Goal: Communication & Community: Answer question/provide support

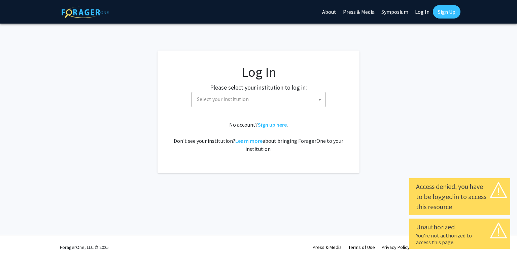
select select
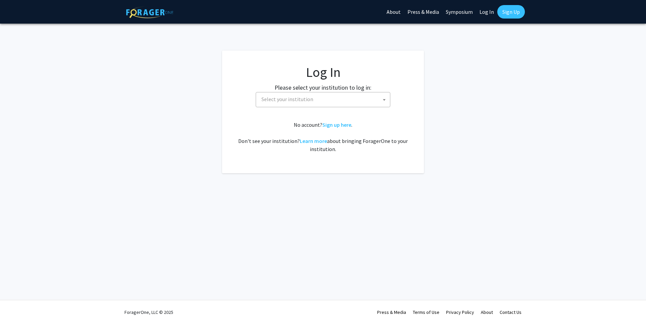
click at [167, 93] on fg-login "Log In Please select your institution to log in: [GEOGRAPHIC_DATA] [GEOGRAPHIC_…" at bounding box center [323, 111] width 646 height 123
click at [337, 94] on span "Select your institution" at bounding box center [324, 99] width 131 height 14
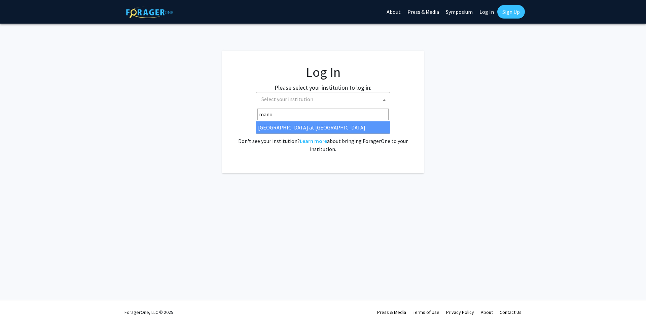
type input "manoa"
select select "18"
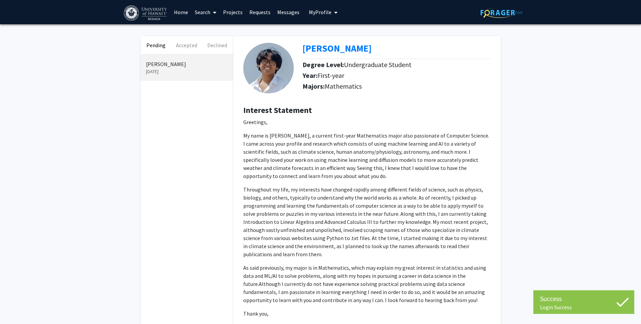
click at [259, 134] on p "My name is [PERSON_NAME], a current first-year Mathematics major also passionat…" at bounding box center [366, 155] width 247 height 48
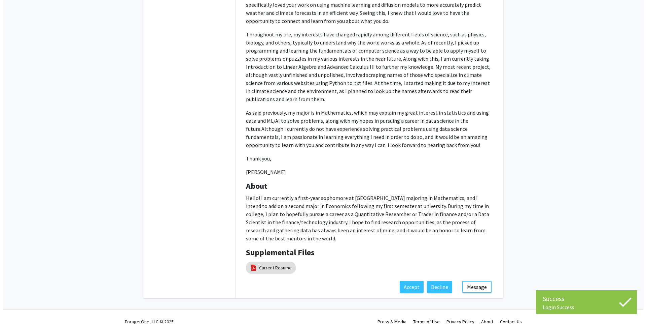
scroll to position [164, 0]
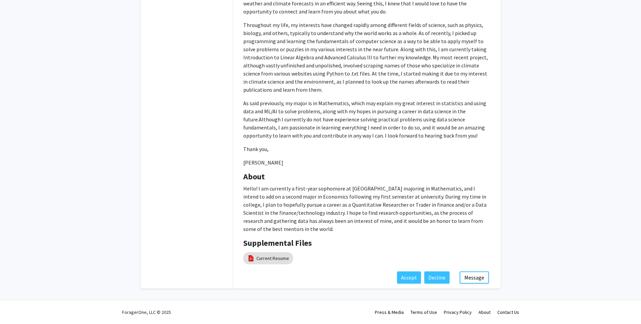
click at [283, 184] on p "Hello! I am currently a first-year sophomore at [GEOGRAPHIC_DATA] majoring in M…" at bounding box center [366, 208] width 247 height 48
click at [325, 200] on p "Hello! I am currently a first-year sophomore at [GEOGRAPHIC_DATA] majoring in M…" at bounding box center [366, 208] width 247 height 48
drag, startPoint x: 325, startPoint y: 200, endPoint x: 282, endPoint y: 192, distance: 43.5
click at [318, 199] on p "Hello! I am currently a first-year sophomore at [GEOGRAPHIC_DATA] majoring in M…" at bounding box center [366, 208] width 247 height 48
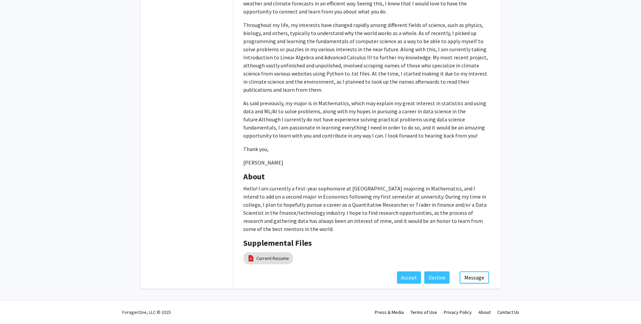
click at [279, 192] on p "Hello! I am currently a first-year sophomore at [GEOGRAPHIC_DATA] majoring in M…" at bounding box center [366, 208] width 247 height 48
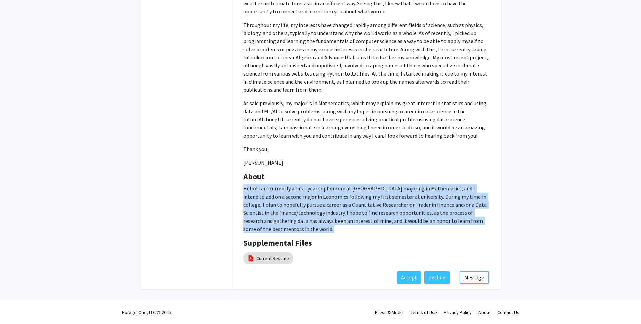
click at [279, 192] on p "Hello! I am currently a first-year sophomore at [GEOGRAPHIC_DATA] majoring in M…" at bounding box center [366, 208] width 247 height 48
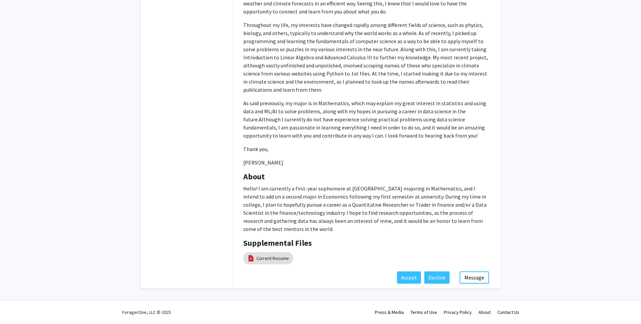
click at [280, 126] on span "Although I currently do not have experience solving practical problems using da…" at bounding box center [364, 127] width 242 height 23
click at [275, 257] on link "Current Resume" at bounding box center [273, 258] width 33 height 7
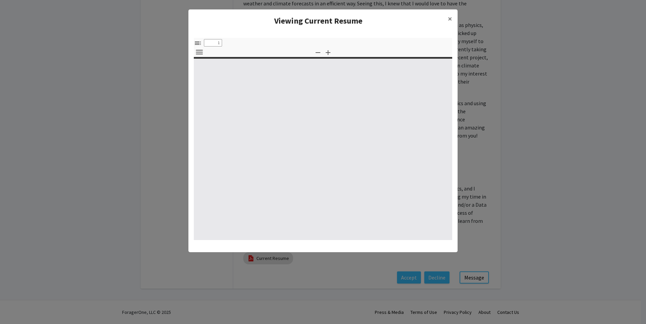
select select "custom"
type input "0"
select select "custom"
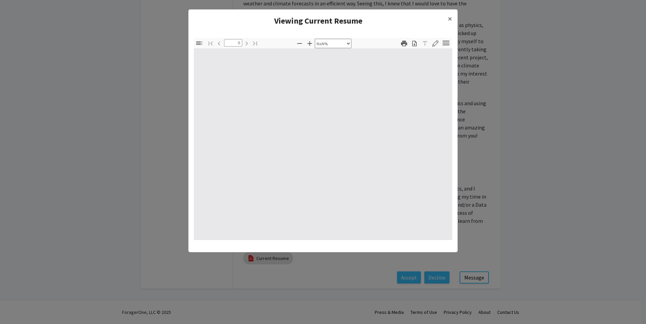
type input "1"
select select "auto"
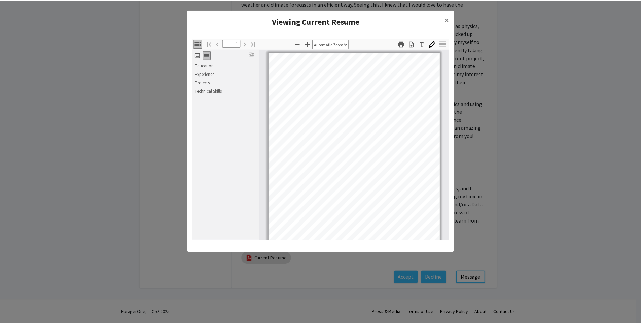
scroll to position [0, 0]
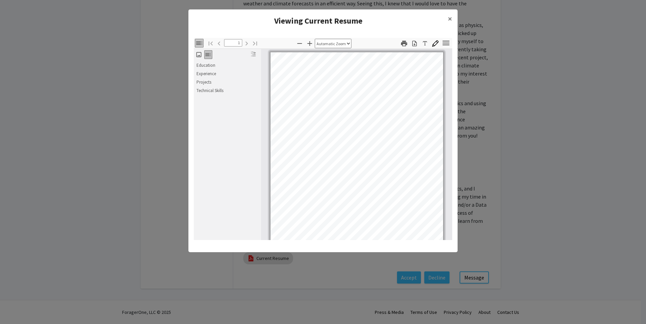
click at [159, 100] on modal-container "Viewing Current Resume × Thumbnails Document Outline Attachments Layers Current…" at bounding box center [323, 162] width 646 height 324
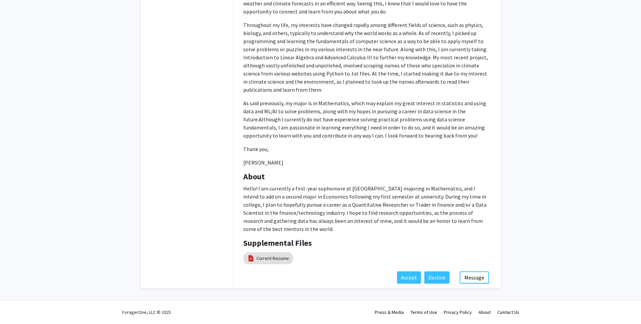
click at [284, 209] on p "Hello! I am currently a first-year sophomore at [GEOGRAPHIC_DATA] majoring in M…" at bounding box center [366, 208] width 247 height 48
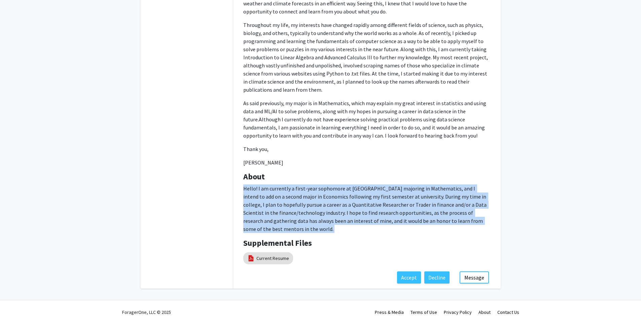
drag, startPoint x: 284, startPoint y: 209, endPoint x: 274, endPoint y: 207, distance: 10.2
click at [281, 208] on p "Hello! I am currently a first-year sophomore at [GEOGRAPHIC_DATA] majoring in M…" at bounding box center [366, 208] width 247 height 48
click at [263, 206] on p "Hello! I am currently a first-year sophomore at [GEOGRAPHIC_DATA] majoring in M…" at bounding box center [366, 208] width 247 height 48
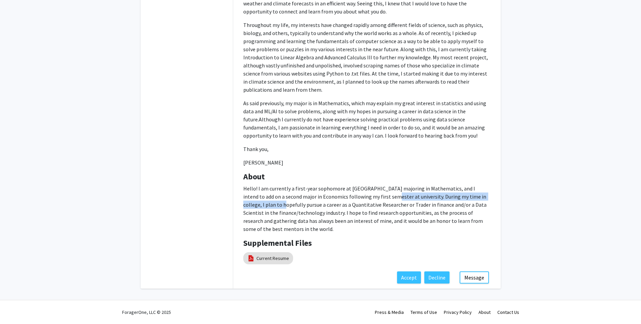
drag, startPoint x: 263, startPoint y: 206, endPoint x: 389, endPoint y: 195, distance: 126.0
click at [388, 195] on p "Hello! I am currently a first-year sophomore at [GEOGRAPHIC_DATA] majoring in M…" at bounding box center [366, 208] width 247 height 48
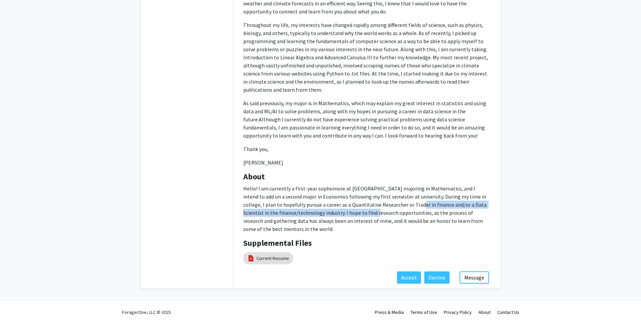
drag, startPoint x: 364, startPoint y: 214, endPoint x: 405, endPoint y: 203, distance: 42.5
click at [404, 203] on p "Hello! I am currently a first-year sophomore at [GEOGRAPHIC_DATA] majoring in M…" at bounding box center [366, 208] width 247 height 48
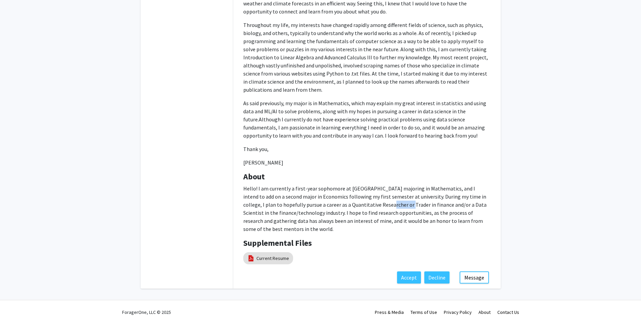
drag, startPoint x: 390, startPoint y: 203, endPoint x: 345, endPoint y: 197, distance: 45.1
click at [362, 199] on p "Hello! I am currently a first-year sophomore at [GEOGRAPHIC_DATA] majoring in M…" at bounding box center [366, 208] width 247 height 48
click at [329, 196] on p "Hello! I am currently a first-year sophomore at [GEOGRAPHIC_DATA] majoring in M…" at bounding box center [366, 208] width 247 height 48
drag, startPoint x: 312, startPoint y: 194, endPoint x: 269, endPoint y: 202, distance: 44.1
click at [269, 202] on p "Hello! I am currently a first-year sophomore at [GEOGRAPHIC_DATA] majoring in M…" at bounding box center [366, 208] width 247 height 48
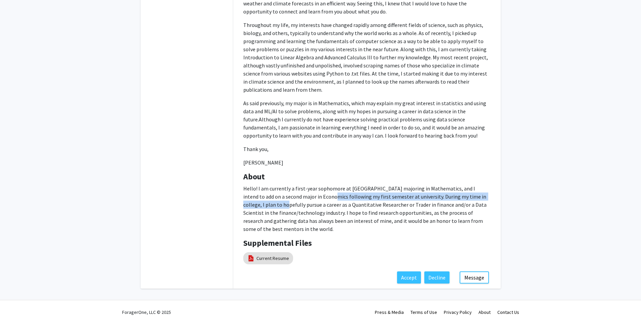
click at [268, 203] on p "Hello! I am currently a first-year sophomore at [GEOGRAPHIC_DATA] majoring in M…" at bounding box center [366, 208] width 247 height 48
drag, startPoint x: 268, startPoint y: 203, endPoint x: 292, endPoint y: 204, distance: 24.3
click at [291, 203] on p "Hello! I am currently a first-year sophomore at [GEOGRAPHIC_DATA] majoring in M…" at bounding box center [366, 208] width 247 height 48
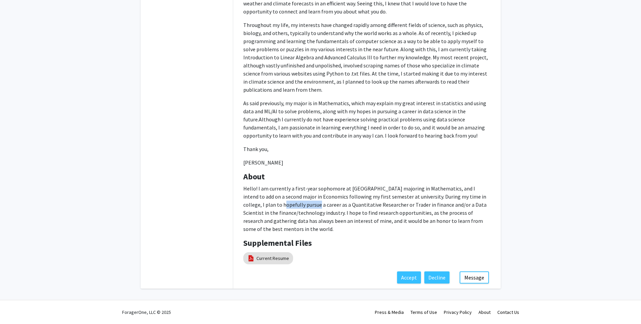
click at [293, 204] on p "Hello! I am currently a first-year sophomore at [GEOGRAPHIC_DATA] majoring in M…" at bounding box center [366, 208] width 247 height 48
drag, startPoint x: 293, startPoint y: 204, endPoint x: 349, endPoint y: 207, distance: 56.0
click at [346, 207] on p "Hello! I am currently a first-year sophomore at [GEOGRAPHIC_DATA] majoring in M…" at bounding box center [366, 208] width 247 height 48
click at [349, 207] on p "Hello! I am currently a first-year sophomore at [GEOGRAPHIC_DATA] majoring in M…" at bounding box center [366, 208] width 247 height 48
drag, startPoint x: 347, startPoint y: 207, endPoint x: 310, endPoint y: 203, distance: 37.9
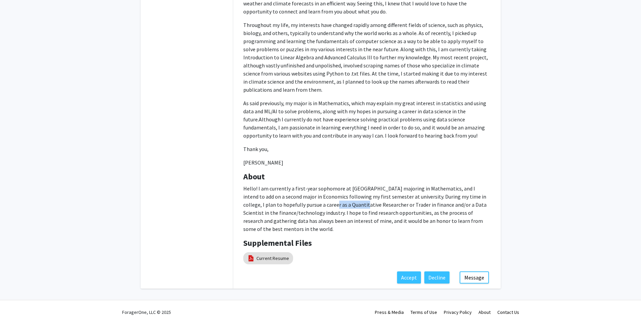
click at [311, 203] on p "Hello! I am currently a first-year sophomore at [GEOGRAPHIC_DATA] majoring in M…" at bounding box center [366, 208] width 247 height 48
click at [310, 203] on p "Hello! I am currently a first-year sophomore at [GEOGRAPHIC_DATA] majoring in M…" at bounding box center [366, 208] width 247 height 48
drag, startPoint x: 310, startPoint y: 203, endPoint x: 420, endPoint y: 208, distance: 110.2
click at [409, 207] on p "Hello! I am currently a first-year sophomore at [GEOGRAPHIC_DATA] majoring in M…" at bounding box center [366, 208] width 247 height 48
drag, startPoint x: 424, startPoint y: 208, endPoint x: 376, endPoint y: 204, distance: 47.9
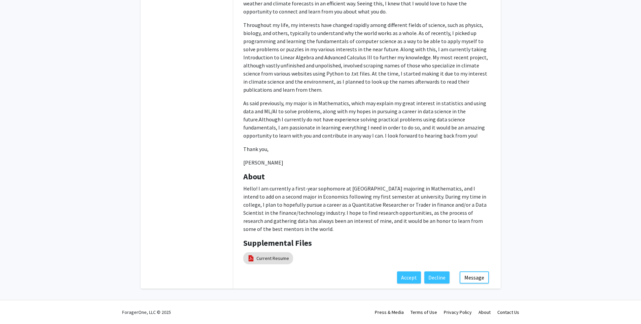
click at [414, 207] on p "Hello! I am currently a first-year sophomore at [GEOGRAPHIC_DATA] majoring in M…" at bounding box center [366, 208] width 247 height 48
drag, startPoint x: 362, startPoint y: 205, endPoint x: 312, endPoint y: 215, distance: 50.9
click at [326, 209] on p "Hello! I am currently a first-year sophomore at [GEOGRAPHIC_DATA] majoring in M…" at bounding box center [366, 208] width 247 height 48
click at [294, 216] on p "Hello! I am currently a first-year sophomore at [GEOGRAPHIC_DATA] majoring in M…" at bounding box center [366, 208] width 247 height 48
drag, startPoint x: 273, startPoint y: 213, endPoint x: 301, endPoint y: 215, distance: 28.0
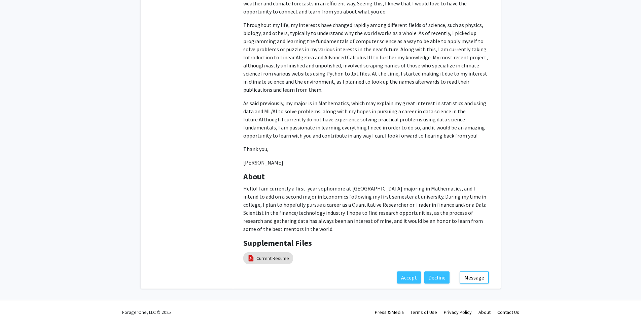
click at [301, 215] on p "Hello! I am currently a first-year sophomore at [GEOGRAPHIC_DATA] majoring in M…" at bounding box center [366, 208] width 247 height 48
drag, startPoint x: 280, startPoint y: 213, endPoint x: 276, endPoint y: 213, distance: 3.7
click at [277, 213] on p "Hello! I am currently a first-year sophomore at [GEOGRAPHIC_DATA] majoring in M…" at bounding box center [366, 208] width 247 height 48
click at [276, 213] on p "Hello! I am currently a first-year sophomore at [GEOGRAPHIC_DATA] majoring in M…" at bounding box center [366, 208] width 247 height 48
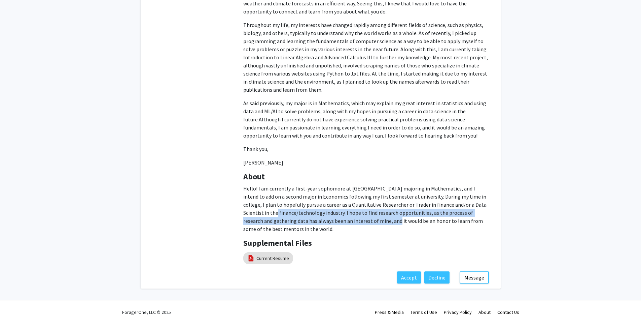
drag, startPoint x: 276, startPoint y: 213, endPoint x: 353, endPoint y: 217, distance: 77.5
click at [352, 217] on p "Hello! I am currently a first-year sophomore at [GEOGRAPHIC_DATA] majoring in M…" at bounding box center [366, 208] width 247 height 48
click at [353, 217] on p "Hello! I am currently a first-year sophomore at [GEOGRAPHIC_DATA] majoring in M…" at bounding box center [366, 208] width 247 height 48
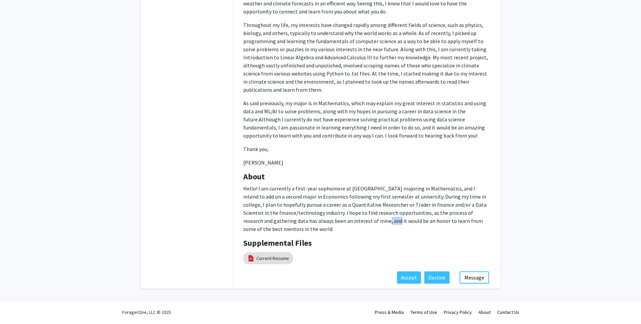
click at [353, 217] on p "Hello! I am currently a first-year sophomore at [GEOGRAPHIC_DATA] majoring in M…" at bounding box center [366, 208] width 247 height 48
click at [293, 207] on p "Hello! I am currently a first-year sophomore at [GEOGRAPHIC_DATA] majoring in M…" at bounding box center [366, 208] width 247 height 48
click at [276, 205] on p "Hello! I am currently a first-year sophomore at [GEOGRAPHIC_DATA] majoring in M…" at bounding box center [366, 208] width 247 height 48
click at [267, 204] on p "Hello! I am currently a first-year sophomore at [GEOGRAPHIC_DATA] majoring in M…" at bounding box center [366, 208] width 247 height 48
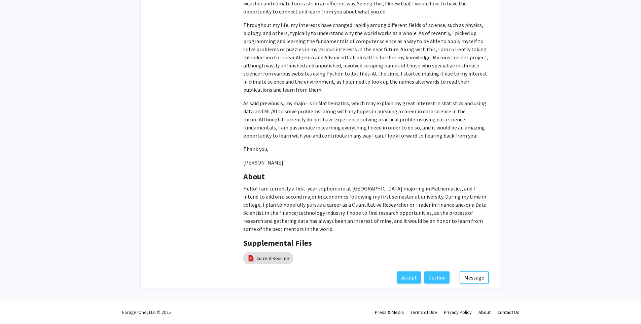
click at [282, 152] on p "Thank you," at bounding box center [366, 149] width 247 height 8
drag, startPoint x: 271, startPoint y: 136, endPoint x: 265, endPoint y: 130, distance: 8.1
click at [268, 133] on p "As said previously, my major is in Mathematics, which may explain my great inte…" at bounding box center [366, 119] width 247 height 40
click at [258, 126] on span "Although I currently do not have experience solving practical problems using da…" at bounding box center [364, 127] width 242 height 23
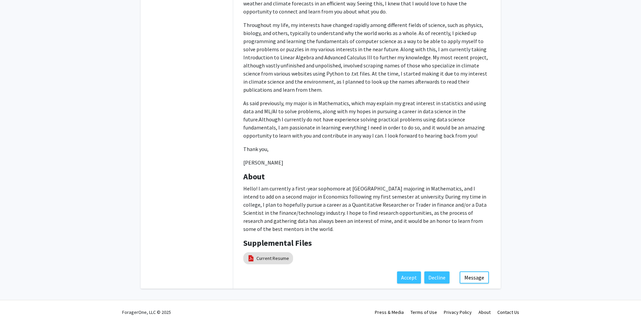
drag, startPoint x: 170, startPoint y: 167, endPoint x: 119, endPoint y: 141, distance: 58.0
click at [168, 166] on div "[PERSON_NAME] [DATE]" at bounding box center [187, 89] width 92 height 398
click at [83, 130] on div "Pending Accepted Declined [PERSON_NAME] [DATE] [PERSON_NAME] Degree Level: Unde…" at bounding box center [320, 81] width 641 height 443
drag, startPoint x: 321, startPoint y: 112, endPoint x: 315, endPoint y: 115, distance: 6.2
click at [318, 113] on p "As said previously, my major is in Mathematics, which may explain my great inte…" at bounding box center [366, 119] width 247 height 40
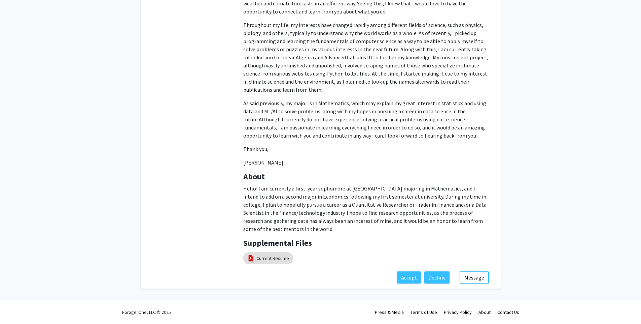
drag, startPoint x: 315, startPoint y: 115, endPoint x: 302, endPoint y: 116, distance: 13.2
click at [308, 116] on p "As said previously, my major is in Mathematics, which may explain my great inte…" at bounding box center [366, 119] width 247 height 40
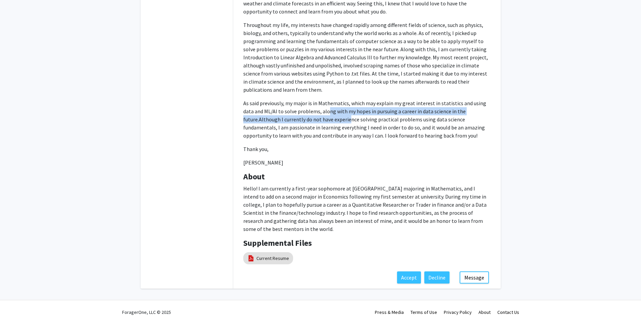
click at [263, 118] on span "Although I currently do not have experience solving practical problems using da…" at bounding box center [364, 127] width 242 height 23
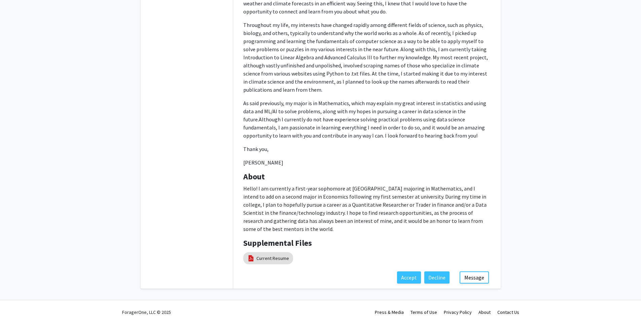
click at [259, 79] on p "Throughout my life, my interests have changed rapidly among different fields of…" at bounding box center [366, 57] width 247 height 73
click at [262, 116] on span "Although I currently do not have experience solving practical problems using da…" at bounding box center [364, 127] width 242 height 23
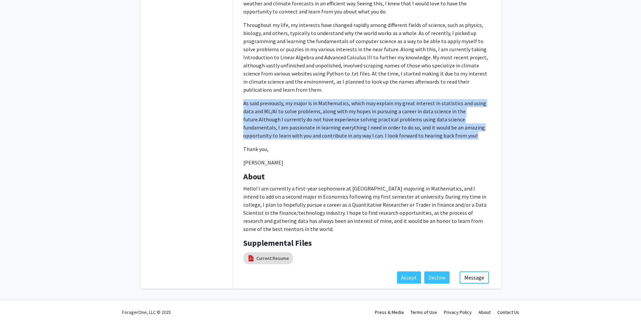
click at [262, 116] on span "Although I currently do not have experience solving practical problems using da…" at bounding box center [364, 127] width 242 height 23
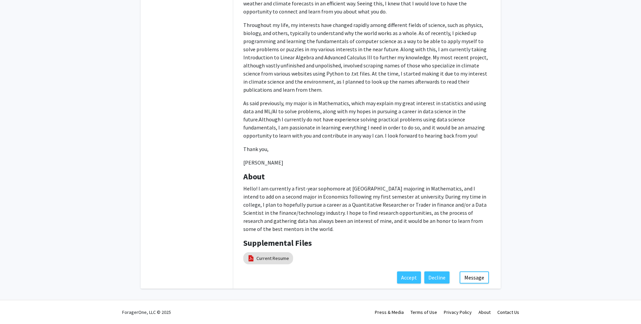
click at [252, 79] on p "Throughout my life, my interests have changed rapidly among different fields of…" at bounding box center [366, 57] width 247 height 73
click at [249, 111] on p "As said previously, my major is in Mathematics, which may explain my great inte…" at bounding box center [366, 119] width 247 height 40
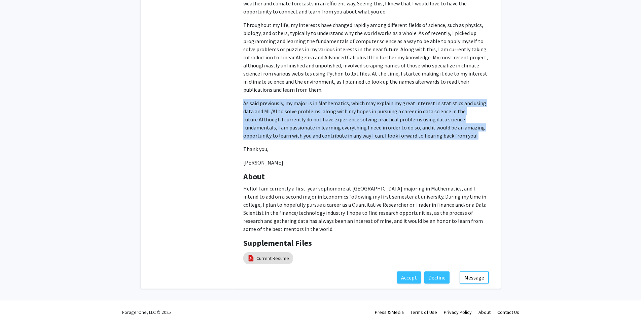
click at [249, 111] on p "As said previously, my major is in Mathematics, which may explain my great inte…" at bounding box center [366, 119] width 247 height 40
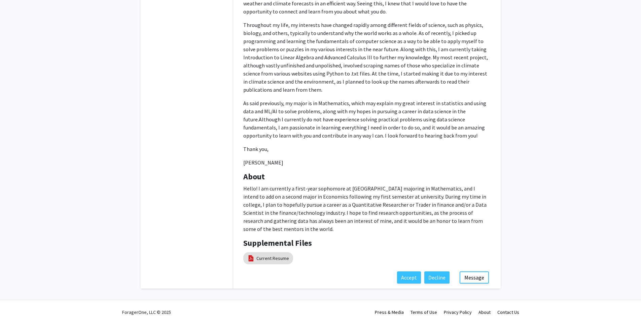
click at [258, 73] on p "Throughout my life, my interests have changed rapidly among different fields of…" at bounding box center [366, 57] width 247 height 73
click at [287, 115] on p "As said previously, my major is in Mathematics, which may explain my great inte…" at bounding box center [366, 119] width 247 height 40
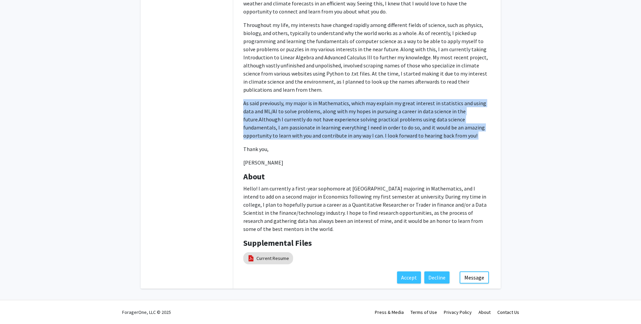
click at [287, 115] on p "As said previously, my major is in Mathematics, which may explain my great inte…" at bounding box center [366, 119] width 247 height 40
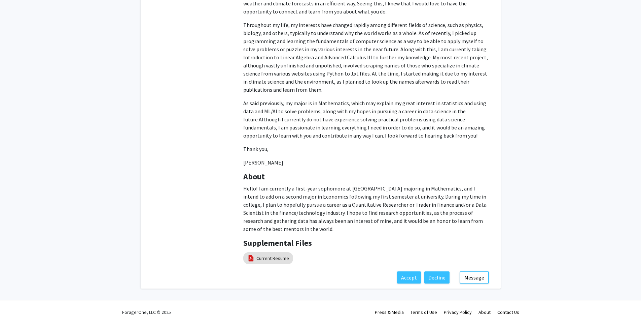
click at [273, 85] on p "Throughout my life, my interests have changed rapidly among different fields of…" at bounding box center [366, 57] width 247 height 73
click at [273, 76] on p "Throughout my life, my interests have changed rapidly among different fields of…" at bounding box center [366, 57] width 247 height 73
click at [185, 111] on div "[PERSON_NAME] [DATE]" at bounding box center [187, 89] width 92 height 398
click at [308, 114] on p "As said previously, my major is in Mathematics, which may explain my great inte…" at bounding box center [366, 119] width 247 height 40
click at [306, 116] on span "Although I currently do not have experience solving practical problems using da…" at bounding box center [364, 127] width 242 height 23
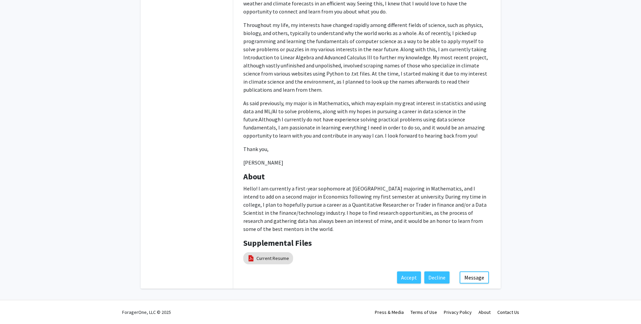
click at [292, 83] on p "Throughout my life, my interests have changed rapidly among different fields of…" at bounding box center [366, 57] width 247 height 73
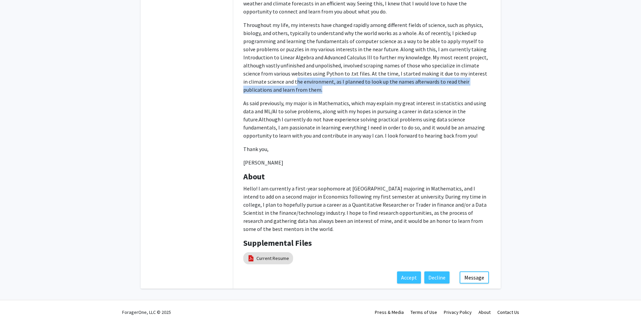
click at [292, 89] on p "Throughout my life, my interests have changed rapidly among different fields of…" at bounding box center [366, 57] width 247 height 73
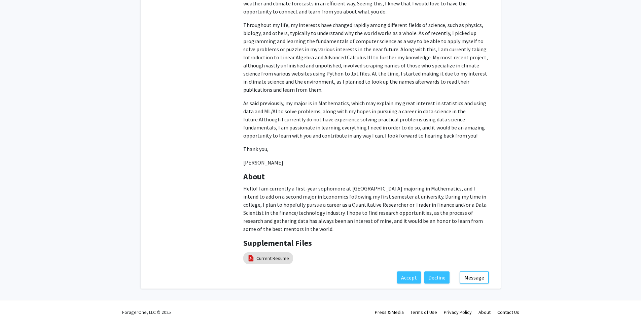
click at [302, 136] on span "Although I currently do not have experience solving practical problems using da…" at bounding box center [364, 127] width 242 height 23
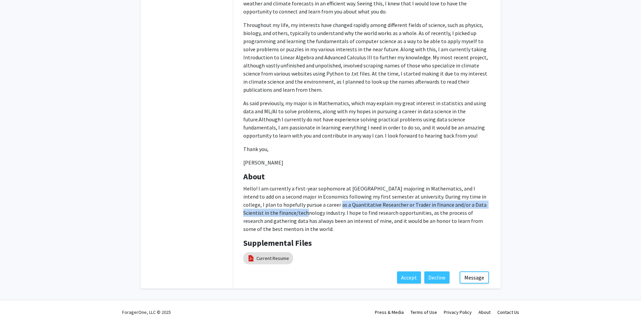
drag, startPoint x: 293, startPoint y: 208, endPoint x: 392, endPoint y: 203, distance: 98.5
click at [386, 203] on p "Hello! I am currently a first-year sophomore at [GEOGRAPHIC_DATA] majoring in M…" at bounding box center [366, 208] width 247 height 48
click at [396, 203] on p "Hello! I am currently a first-year sophomore at [GEOGRAPHIC_DATA] majoring in M…" at bounding box center [366, 208] width 247 height 48
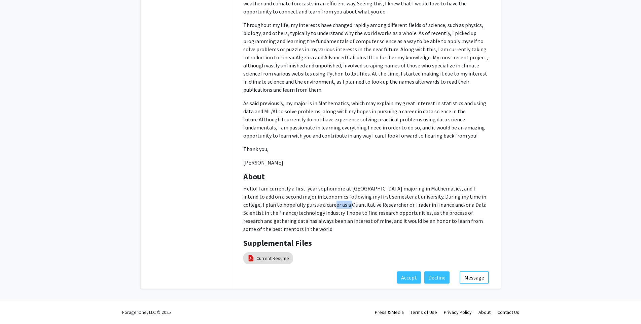
drag, startPoint x: 332, startPoint y: 202, endPoint x: 302, endPoint y: 200, distance: 30.0
click at [305, 200] on p "Hello! I am currently a first-year sophomore at [GEOGRAPHIC_DATA] majoring in M…" at bounding box center [366, 208] width 247 height 48
click at [259, 197] on p "Hello! I am currently a first-year sophomore at [GEOGRAPHIC_DATA] majoring in M…" at bounding box center [366, 208] width 247 height 48
drag, startPoint x: 335, startPoint y: 199, endPoint x: 427, endPoint y: 196, distance: 92.3
click at [423, 197] on p "Hello! I am currently a first-year sophomore at [GEOGRAPHIC_DATA] majoring in M…" at bounding box center [366, 208] width 247 height 48
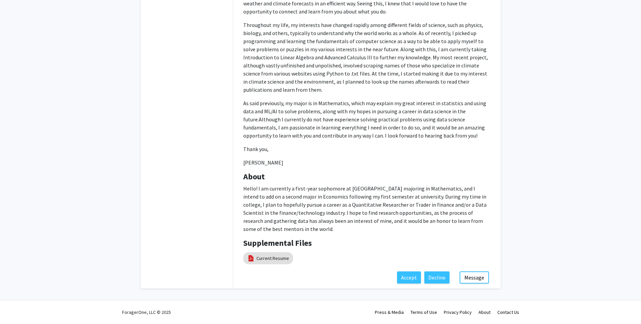
click at [366, 108] on p "As said previously, my major is in Mathematics, which may explain my great inte…" at bounding box center [366, 119] width 247 height 40
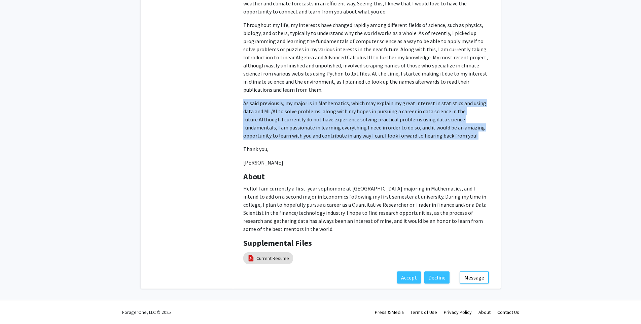
drag, startPoint x: 366, startPoint y: 108, endPoint x: 323, endPoint y: 73, distance: 55.3
click at [365, 108] on p "As said previously, my major is in Mathematics, which may explain my great inte…" at bounding box center [366, 119] width 247 height 40
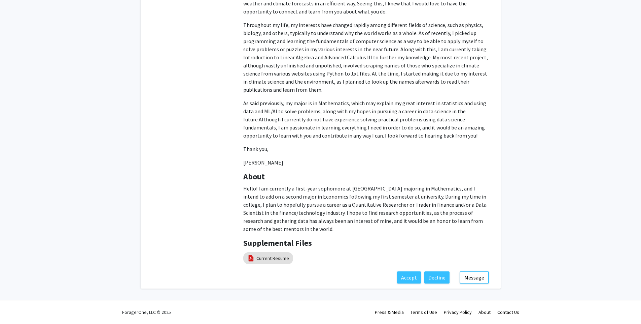
click at [323, 73] on p "Throughout my life, my interests have changed rapidly among different fields of…" at bounding box center [366, 57] width 247 height 73
click at [309, 118] on span "Although I currently do not have experience solving practical problems using da…" at bounding box center [364, 127] width 242 height 23
click at [293, 88] on p "Throughout my life, my interests have changed rapidly among different fields of…" at bounding box center [366, 57] width 247 height 73
drag, startPoint x: 189, startPoint y: 69, endPoint x: 252, endPoint y: 66, distance: 63.0
click at [190, 69] on div "[PERSON_NAME] [DATE]" at bounding box center [187, 89] width 92 height 398
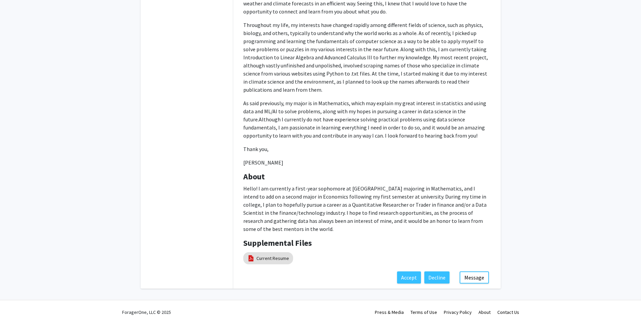
click at [281, 66] on p "Throughout my life, my interests have changed rapidly among different fields of…" at bounding box center [366, 57] width 247 height 73
click at [302, 146] on p "Thank you," at bounding box center [366, 149] width 247 height 8
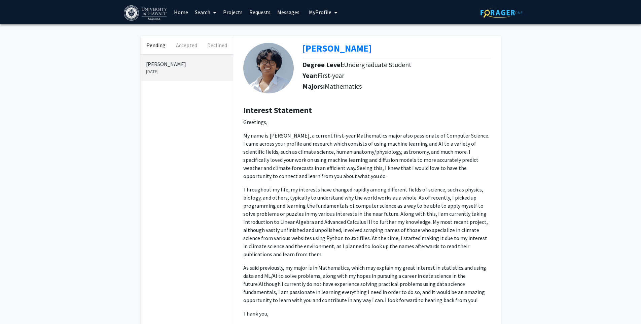
click at [331, 163] on p "My name is [PERSON_NAME], a current first-year Mathematics major also passionat…" at bounding box center [366, 155] width 247 height 48
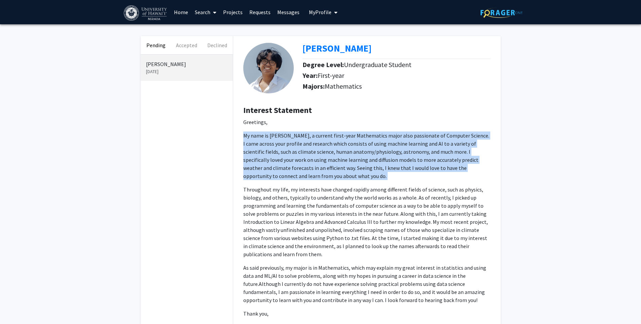
click at [331, 163] on p "My name is [PERSON_NAME], a current first-year Mathematics major also passionat…" at bounding box center [366, 155] width 247 height 48
click at [285, 166] on p "My name is [PERSON_NAME], a current first-year Mathematics major also passionat…" at bounding box center [366, 155] width 247 height 48
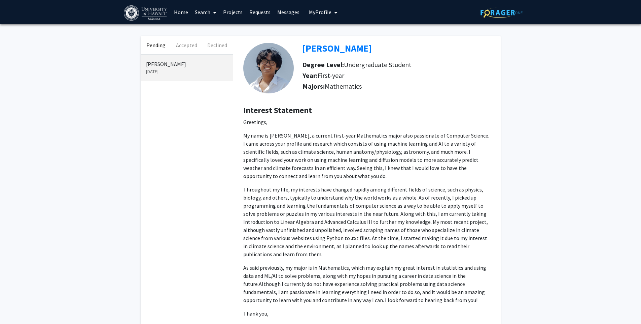
click at [319, 173] on p "My name is [PERSON_NAME], a current first-year Mathematics major also passionat…" at bounding box center [366, 155] width 247 height 48
click at [192, 50] on button "Accepted" at bounding box center [186, 45] width 31 height 18
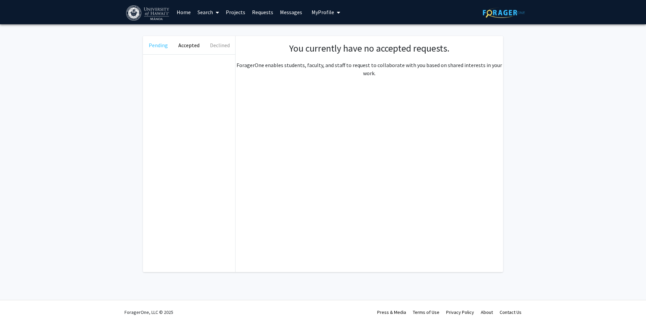
click at [156, 49] on button "Pending" at bounding box center [158, 45] width 31 height 18
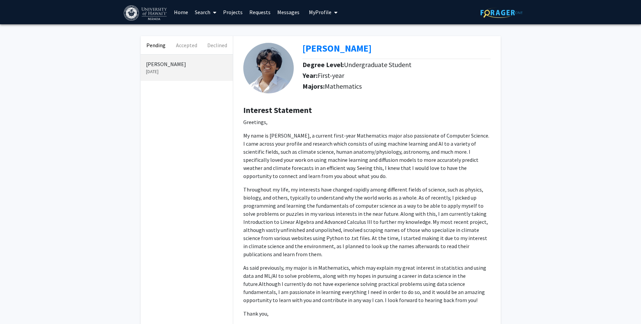
click at [100, 66] on div "Pending Accepted Declined [PERSON_NAME] [DATE] [PERSON_NAME] Degree Level: Unde…" at bounding box center [320, 245] width 641 height 443
click at [341, 158] on p "My name is [PERSON_NAME], a current first-year Mathematics major also passionat…" at bounding box center [366, 155] width 247 height 48
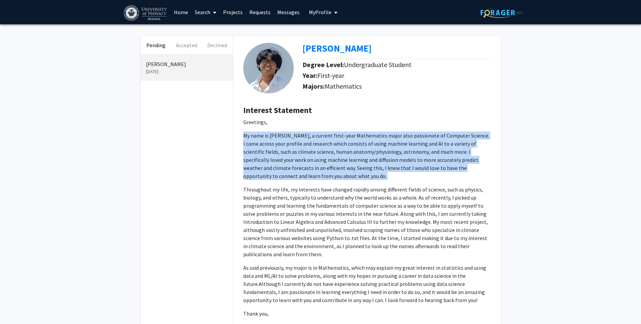
drag, startPoint x: 341, startPoint y: 158, endPoint x: 297, endPoint y: 150, distance: 45.2
click at [341, 158] on p "My name is [PERSON_NAME], a current first-year Mathematics major also passionat…" at bounding box center [366, 155] width 247 height 48
click at [297, 150] on p "My name is [PERSON_NAME], a current first-year Mathematics major also passionat…" at bounding box center [366, 155] width 247 height 48
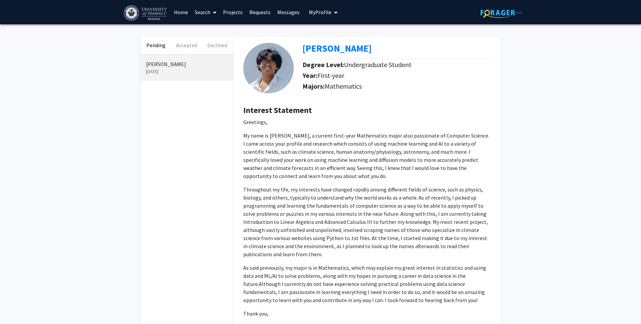
click at [122, 53] on div "Pending Accepted Declined [PERSON_NAME] [DATE] [PERSON_NAME] Degree Level: Unde…" at bounding box center [320, 245] width 641 height 443
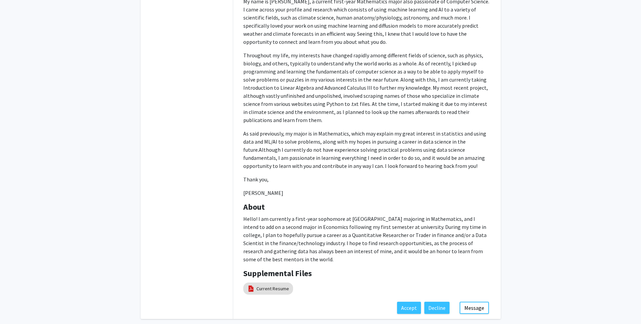
scroll to position [164, 0]
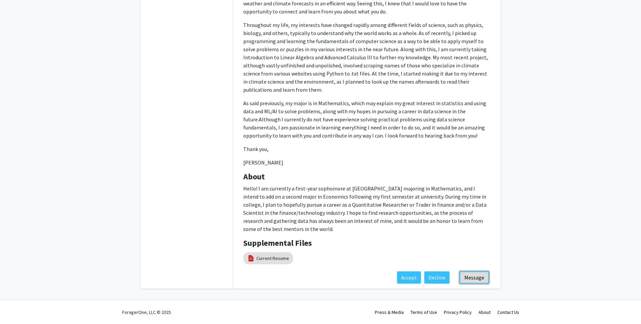
click at [473, 278] on button "Message" at bounding box center [474, 277] width 29 height 12
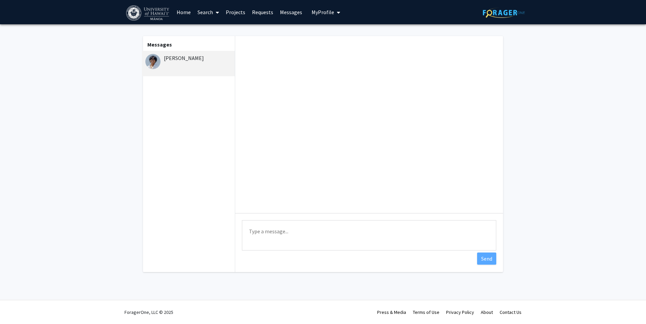
click at [274, 230] on textarea "Type a message" at bounding box center [369, 235] width 255 height 30
drag, startPoint x: 391, startPoint y: 239, endPoint x: 386, endPoint y: 241, distance: 4.8
click at [389, 239] on textarea "Hi [PERSON_NAME], thanks for reaching out!" at bounding box center [369, 235] width 255 height 30
paste textarea "345"
click at [355, 233] on textarea "Hi [PERSON_NAME], thanks for reaching out! I would definitely suggest ICS 235 o…" at bounding box center [369, 235] width 255 height 30
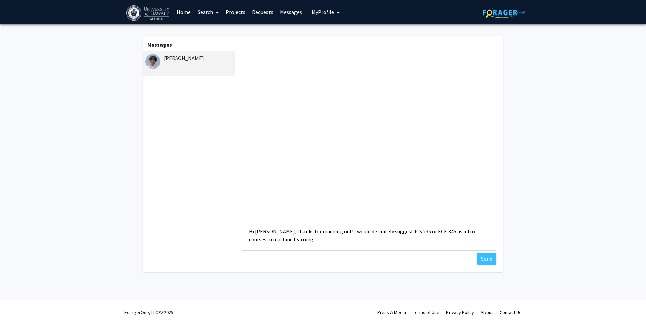
click at [355, 233] on textarea "Hi [PERSON_NAME], thanks for reaching out! I would definitely suggest ICS 235 o…" at bounding box center [369, 235] width 255 height 30
click at [414, 230] on textarea "Hi [PERSON_NAME], thanks for reaching out! I would suggest ICS 235 or ECE 345 a…" at bounding box center [369, 235] width 255 height 30
click at [387, 228] on textarea "Hi [PERSON_NAME], thanks for reaching out! I would suggest ICS 235 or ECE 345 a…" at bounding box center [369, 235] width 255 height 30
click at [334, 225] on textarea "Hi [PERSON_NAME], thanks for reaching out! I would suggest ICS 235 or ECE 345 a…" at bounding box center [369, 235] width 255 height 30
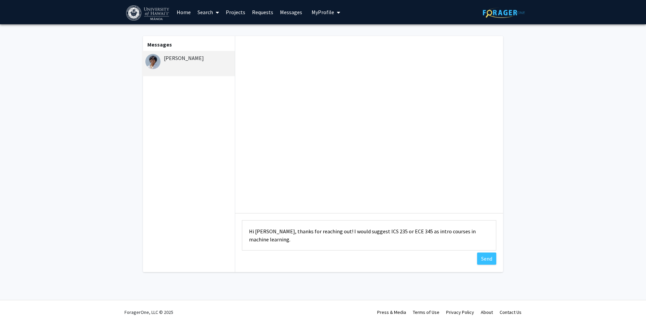
click at [317, 228] on textarea "Hi [PERSON_NAME], thanks for reaching out! I would suggest ICS 235 or ECE 345 a…" at bounding box center [369, 235] width 255 height 30
click at [327, 229] on textarea "Hi [PERSON_NAME], thanks for reaching out! I would suggest ICS 235 or ECE 345 a…" at bounding box center [369, 235] width 255 height 30
drag, startPoint x: 490, startPoint y: 230, endPoint x: 441, endPoint y: 228, distance: 49.2
click at [441, 228] on textarea "Hi [PERSON_NAME], thanks for reaching out! I would suggest ICS 235 or ECE 345 a…" at bounding box center [369, 235] width 255 height 30
click at [424, 232] on textarea "Hi [PERSON_NAME], thanks for reaching out! I would suggest ICS 235 or ECE 345 a…" at bounding box center [369, 235] width 255 height 30
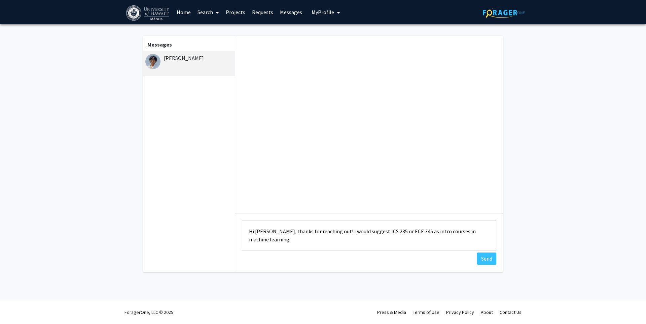
click at [424, 232] on textarea "Hi [PERSON_NAME], thanks for reaching out! I would suggest ICS 235 or ECE 345 a…" at bounding box center [369, 235] width 255 height 30
drag, startPoint x: 424, startPoint y: 232, endPoint x: 408, endPoint y: 231, distance: 15.5
click at [423, 232] on textarea "Hi [PERSON_NAME], thanks for reaching out! I would suggest ICS 235 or ECE 345 a…" at bounding box center [369, 235] width 255 height 30
click at [408, 231] on textarea "Hi [PERSON_NAME], thanks for reaching out! I would suggest ICS 235 or ECE 345 a…" at bounding box center [369, 235] width 255 height 30
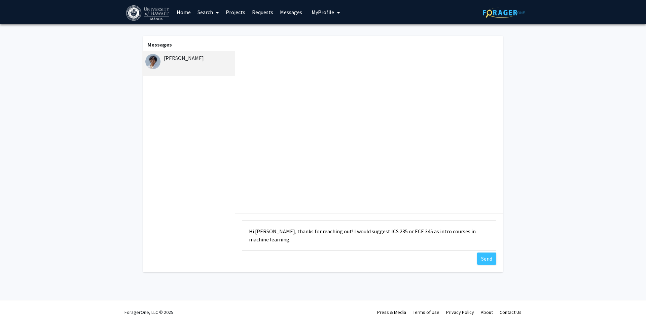
click at [458, 233] on textarea "Hi [PERSON_NAME], thanks for reaching out! I would suggest ICS 235 or ECE 345 a…" at bounding box center [369, 235] width 255 height 30
drag, startPoint x: 465, startPoint y: 232, endPoint x: 499, endPoint y: 233, distance: 33.7
click at [496, 233] on textarea "Hi [PERSON_NAME], thanks for reaching out! I would suggest ICS 235 or ECE 345 a…" at bounding box center [369, 235] width 255 height 30
click at [488, 233] on textarea "Hi [PERSON_NAME], thanks for reaching out! I would suggest ICS 235 or ECE 345 a…" at bounding box center [369, 235] width 255 height 30
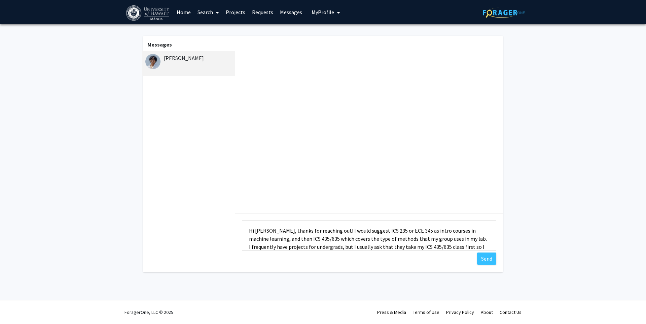
scroll to position [9, 0]
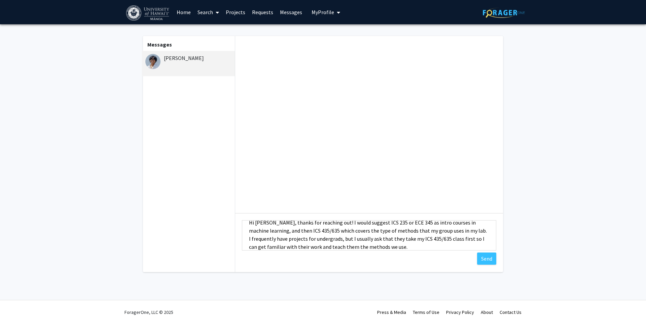
click at [315, 233] on textarea "Hi [PERSON_NAME], thanks for reaching out! I would suggest ICS 235 or ECE 345 a…" at bounding box center [369, 235] width 255 height 30
click at [322, 232] on textarea "Hi [PERSON_NAME], thanks for reaching out! I would suggest ICS 235 or ECE 345 a…" at bounding box center [369, 235] width 255 height 30
click at [320, 232] on textarea "Hi [PERSON_NAME], thanks for reaching out! I would suggest ICS 235 or ECE 345 a…" at bounding box center [369, 235] width 255 height 30
click at [459, 232] on textarea "Hi [PERSON_NAME], thanks for reaching out! I would suggest ICS 235 or ECE 345 a…" at bounding box center [369, 235] width 255 height 30
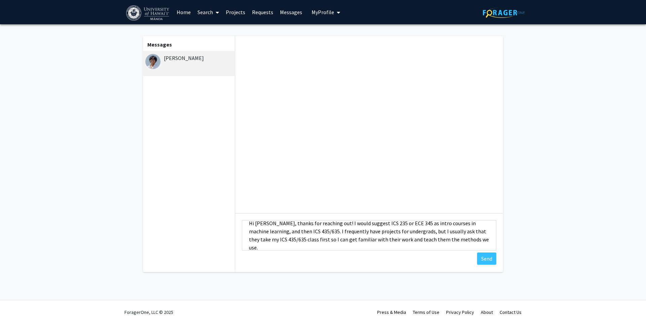
click at [427, 237] on textarea "Hi [PERSON_NAME], thanks for reaching out! I would suggest ICS 235 or ECE 345 a…" at bounding box center [369, 235] width 255 height 30
click at [319, 231] on textarea "Hi [PERSON_NAME], thanks for reaching out! I would suggest ICS 235 or ECE 345 a…" at bounding box center [369, 235] width 255 height 30
click at [329, 233] on textarea "Hi [PERSON_NAME], thanks for reaching out! I would suggest ICS 235 or ECE 345 a…" at bounding box center [369, 235] width 255 height 30
drag, startPoint x: 484, startPoint y: 240, endPoint x: 470, endPoint y: 237, distance: 14.1
click at [484, 240] on textarea "Hi [PERSON_NAME], thanks for reaching out! I would suggest ICS 235 or ECE 345 a…" at bounding box center [369, 235] width 255 height 30
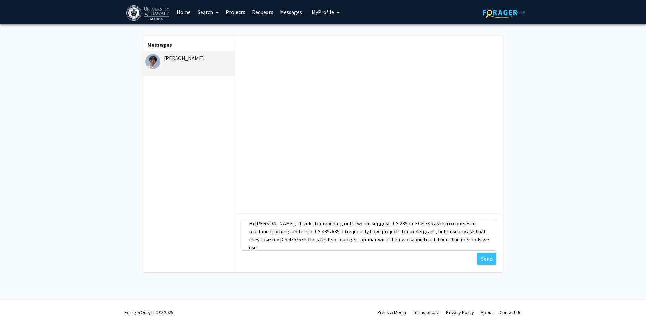
click at [463, 242] on textarea "Hi [PERSON_NAME], thanks for reaching out! I would suggest ICS 235 or ECE 345 a…" at bounding box center [369, 235] width 255 height 30
click at [470, 239] on textarea "Hi [PERSON_NAME], thanks for reaching out! I would suggest ICS 235 or ECE 345 a…" at bounding box center [369, 235] width 255 height 30
click at [253, 247] on textarea "Hi [PERSON_NAME], thanks for reaching out! I would suggest ICS 235 or ECE 345 a…" at bounding box center [369, 235] width 255 height 30
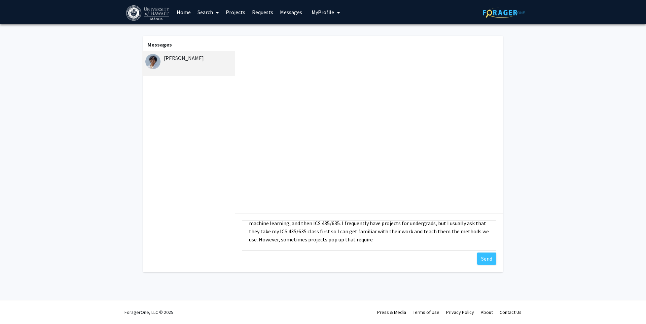
drag, startPoint x: 249, startPoint y: 247, endPoint x: 371, endPoint y: 237, distance: 122.0
click at [371, 237] on textarea "Hi [PERSON_NAME], thanks for reaching out! I would suggest ICS 235 or ECE 345 a…" at bounding box center [369, 235] width 255 height 30
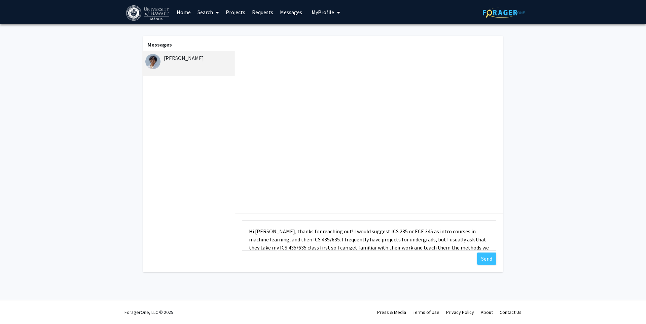
scroll to position [24, 0]
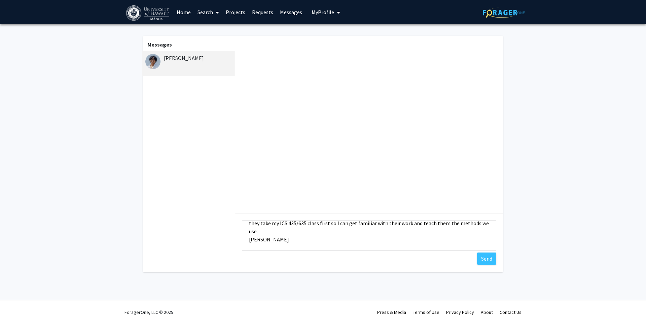
click at [302, 232] on textarea "Hi [PERSON_NAME], thanks for reaching out! I would suggest ICS 235 or ECE 345 a…" at bounding box center [369, 235] width 255 height 30
drag, startPoint x: 307, startPoint y: 231, endPoint x: 315, endPoint y: 231, distance: 8.1
click at [308, 231] on textarea "Hi [PERSON_NAME], thanks for reaching out! I would suggest ICS 235 or ECE 345 a…" at bounding box center [369, 235] width 255 height 30
click at [329, 228] on textarea "Hi [PERSON_NAME], thanks for reaching out! I would suggest ICS 235 or ECE 345 a…" at bounding box center [369, 235] width 255 height 30
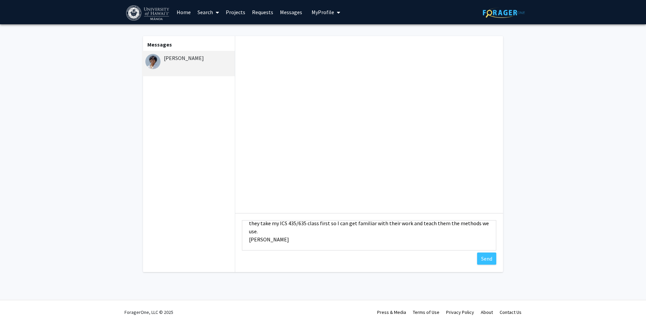
click at [329, 228] on textarea "Hi [PERSON_NAME], thanks for reaching out! I would suggest ICS 235 or ECE 345 a…" at bounding box center [369, 235] width 255 height 30
click at [329, 225] on textarea "Hi [PERSON_NAME], thanks for reaching out! I would suggest ICS 235 or ECE 345 a…" at bounding box center [369, 235] width 255 height 30
click at [481, 217] on div "Type a message Hi [PERSON_NAME], thanks for reaching out! I would suggest ICS 2…" at bounding box center [369, 236] width 268 height 46
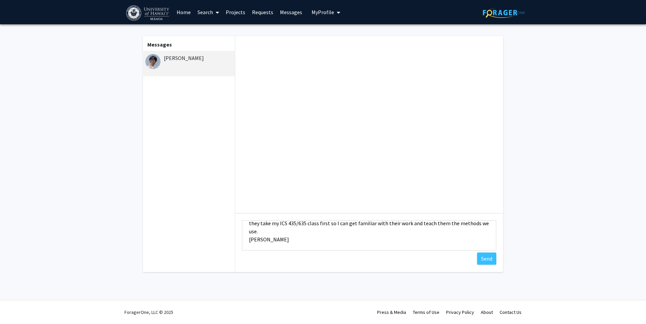
click at [475, 226] on textarea "Hi [PERSON_NAME], thanks for reaching out! I would suggest ICS 235 or ECE 345 a…" at bounding box center [369, 235] width 255 height 30
click at [470, 223] on textarea "Hi [PERSON_NAME], thanks for reaching out! I would suggest ICS 235 or ECE 345 a…" at bounding box center [369, 235] width 255 height 30
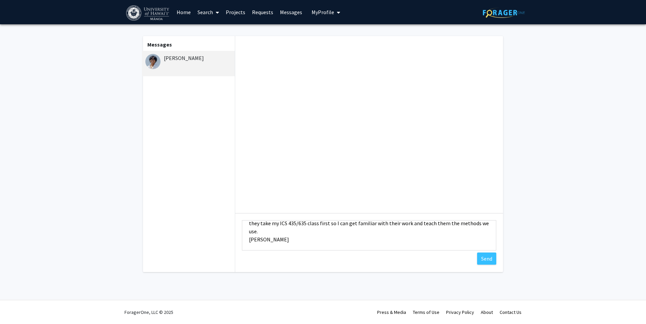
click at [470, 223] on textarea "Hi [PERSON_NAME], thanks for reaching out! I would suggest ICS 235 or ECE 345 a…" at bounding box center [369, 235] width 255 height 30
click at [54, 97] on fg-messaging "Messages [PERSON_NAME] Type a message Hi [PERSON_NAME], thanks for reaching out…" at bounding box center [323, 155] width 646 height 263
click at [116, 129] on fg-messaging "Messages [PERSON_NAME] Type a message Hi [PERSON_NAME], thanks for reaching out…" at bounding box center [323, 155] width 646 height 263
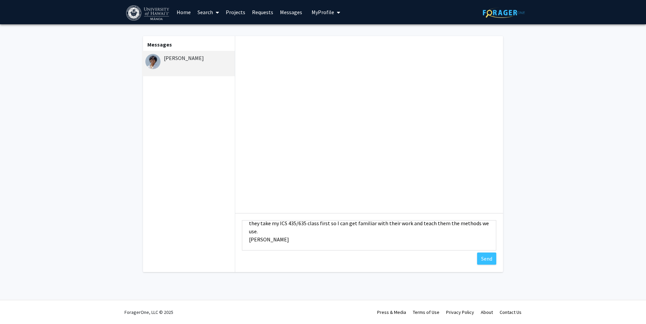
click at [276, 223] on textarea "Hi [PERSON_NAME], thanks for reaching out! I would suggest ICS 235 or ECE 345 a…" at bounding box center [369, 235] width 255 height 30
click at [314, 231] on textarea "Hi [PERSON_NAME], thanks for reaching out! I would suggest ICS 235 or ECE 345 a…" at bounding box center [369, 235] width 255 height 30
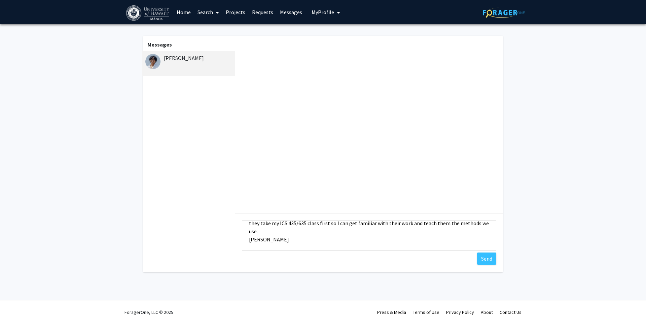
click at [313, 223] on textarea "Hi [PERSON_NAME], thanks for reaching out! I would suggest ICS 235 or ECE 345 a…" at bounding box center [369, 235] width 255 height 30
drag, startPoint x: 313, startPoint y: 223, endPoint x: 370, endPoint y: 222, distance: 56.9
click at [315, 223] on textarea "Hi [PERSON_NAME], thanks for reaching out! I would suggest ICS 235 or ECE 345 a…" at bounding box center [369, 235] width 255 height 30
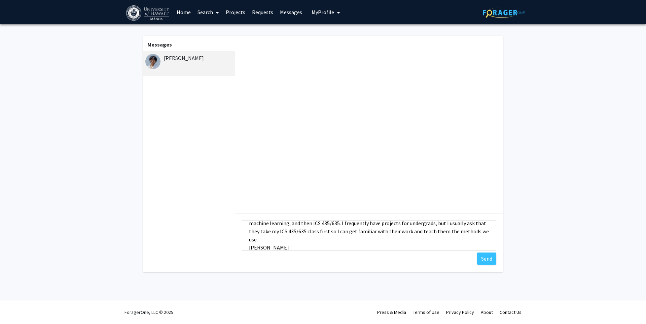
click at [360, 233] on textarea "Hi [PERSON_NAME], thanks for reaching out! I would suggest ICS 235 or ECE 345 a…" at bounding box center [369, 235] width 255 height 30
click at [477, 229] on textarea "Hi [PERSON_NAME], thanks for reaching out! I would suggest ICS 235 or ECE 345 a…" at bounding box center [369, 235] width 255 height 30
click at [476, 233] on textarea "Hi [PERSON_NAME], thanks for reaching out! I would suggest ICS 235 or ECE 345 a…" at bounding box center [369, 235] width 255 height 30
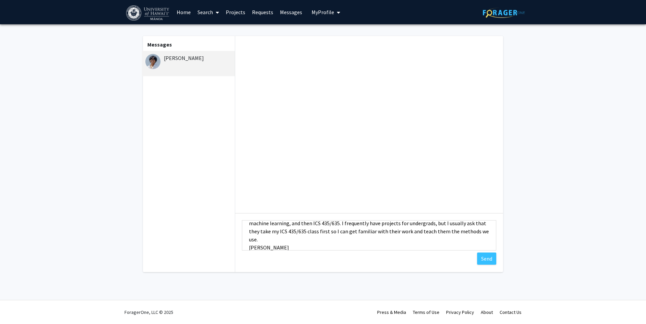
click at [476, 233] on textarea "Hi [PERSON_NAME], thanks for reaching out! I would suggest ICS 235 or ECE 345 a…" at bounding box center [369, 235] width 255 height 30
type textarea "Hi [PERSON_NAME], thanks for reaching out! I would suggest ICS 235 or ECE 345 a…"
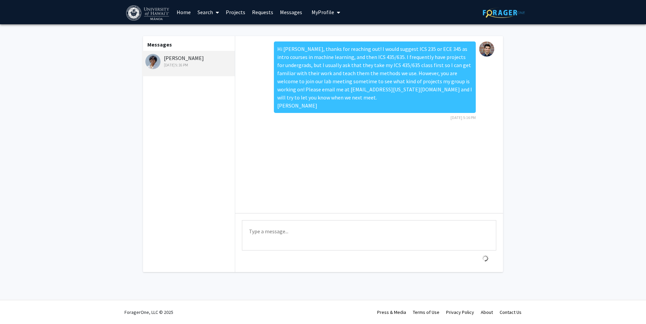
scroll to position [0, 0]
